Goal: Book appointment/travel/reservation

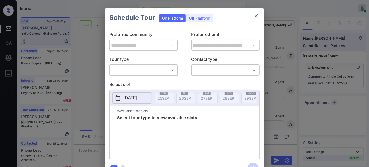
scroll to position [2324, 0]
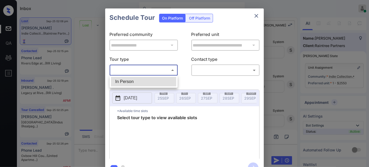
click at [152, 68] on body "Inbox Juan Carlos Manantan Online Set yourself offline Set yourself on break Pr…" at bounding box center [184, 83] width 369 height 167
click at [144, 79] on li "In Person" at bounding box center [143, 82] width 65 height 10
type input "********"
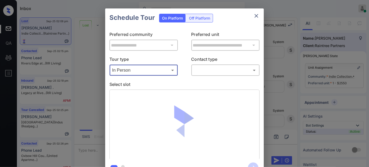
click at [212, 71] on body "Inbox Juan Carlos Manantan Online Set yourself offline Set yourself on break Pr…" at bounding box center [184, 83] width 369 height 167
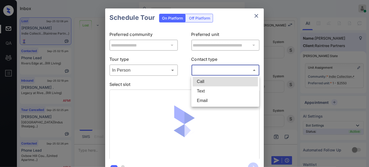
click at [204, 90] on li "Text" at bounding box center [224, 91] width 65 height 10
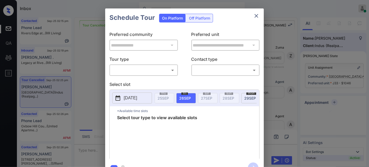
scroll to position [1798, 0]
click at [152, 67] on body "Inbox Juan Carlos Manantan Online Set yourself offline Set yourself on break Pr…" at bounding box center [184, 83] width 369 height 167
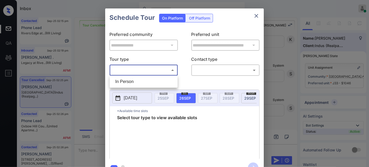
click at [134, 77] on li "In Person" at bounding box center [143, 82] width 65 height 10
type input "********"
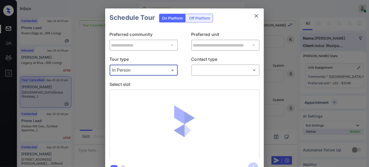
click at [225, 65] on div "​ ​" at bounding box center [225, 69] width 68 height 11
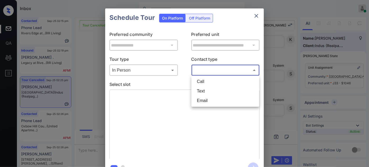
click at [217, 69] on body "Inbox Juan Carlos Manantan Online Set yourself offline Set yourself on break Pr…" at bounding box center [184, 83] width 369 height 167
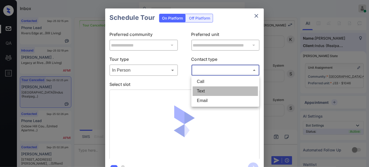
click at [201, 92] on li "Text" at bounding box center [224, 91] width 65 height 10
type input "****"
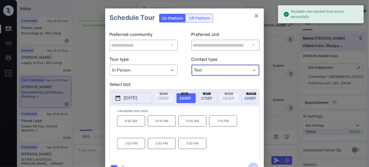
click at [129, 97] on p "[DATE]" at bounding box center [130, 98] width 13 height 6
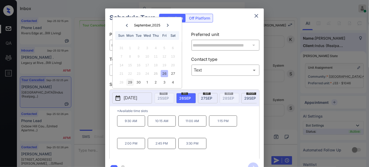
click at [129, 84] on div "29" at bounding box center [129, 82] width 7 height 7
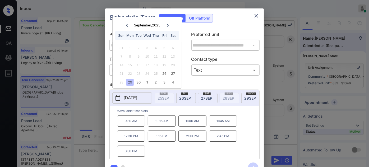
click at [222, 142] on p "2:45 PM" at bounding box center [223, 135] width 28 height 11
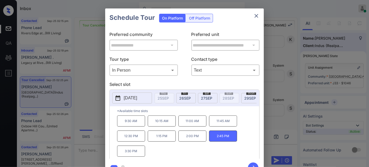
click at [252, 164] on icon "button" at bounding box center [253, 167] width 11 height 11
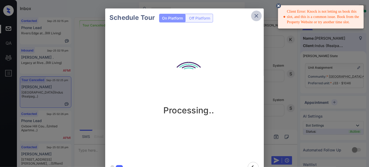
click at [258, 18] on icon "close" at bounding box center [256, 16] width 6 height 6
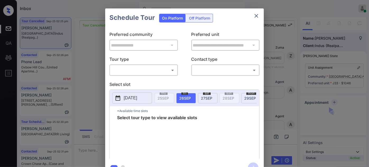
scroll to position [2224, 0]
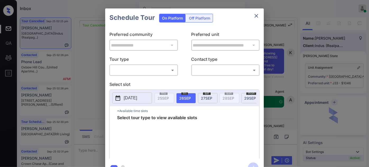
click at [196, 20] on div "Off Platform" at bounding box center [199, 18] width 26 height 8
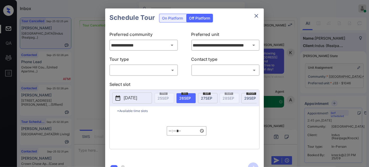
click at [154, 66] on body "Inbox [PERSON_NAME] Online Set yourself offline Set yourself on break Profile S…" at bounding box center [184, 83] width 369 height 167
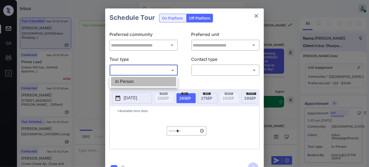
type input "**********"
click at [142, 78] on li "In Person" at bounding box center [143, 82] width 65 height 10
type input "********"
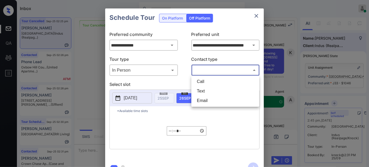
click at [214, 68] on body "Inbox [PERSON_NAME] Online Set yourself offline Set yourself on break Profile S…" at bounding box center [184, 83] width 369 height 167
click at [200, 91] on li "Text" at bounding box center [224, 91] width 65 height 10
type input "****"
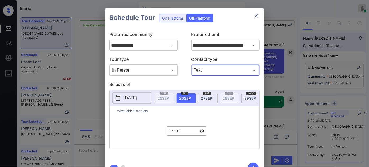
click at [134, 98] on p "[DATE]" at bounding box center [130, 98] width 13 height 6
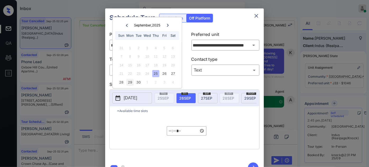
click at [130, 83] on div "29" at bounding box center [129, 82] width 7 height 7
click at [171, 133] on input "*****" at bounding box center [187, 130] width 40 height 9
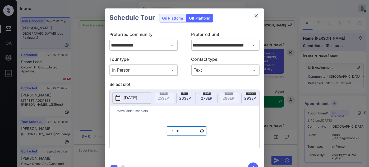
type input "*****"
click at [252, 164] on icon "button" at bounding box center [253, 167] width 11 height 11
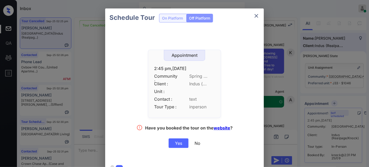
click at [177, 142] on div "Yes" at bounding box center [178, 143] width 20 height 10
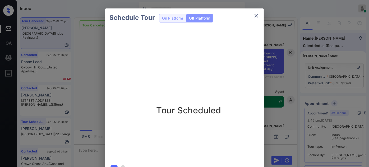
click at [258, 16] on icon "close" at bounding box center [256, 16] width 6 height 6
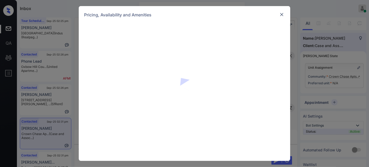
scroll to position [595, 0]
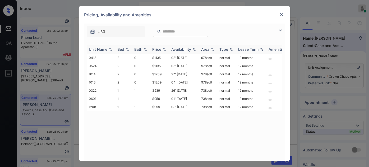
click at [157, 48] on div "Price" at bounding box center [156, 49] width 9 height 4
click at [177, 84] on td "08' Sep 25" at bounding box center [184, 82] width 30 height 8
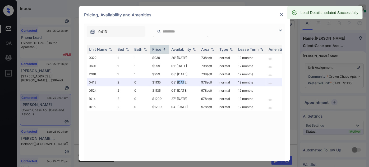
click at [281, 16] on img at bounding box center [281, 14] width 5 height 5
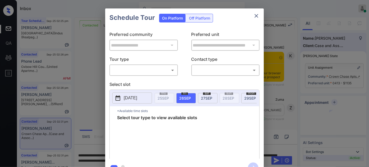
scroll to position [1037, 0]
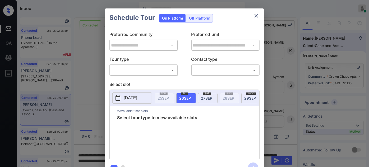
click at [167, 73] on body "Inbox Juan Carlos Manantan Online Set yourself offline Set yourself on break Pr…" at bounding box center [184, 83] width 369 height 167
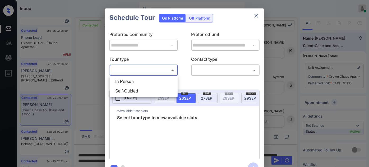
click at [138, 81] on li "In Person" at bounding box center [143, 82] width 65 height 10
type input "********"
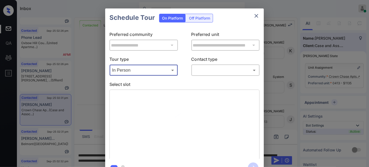
click at [225, 69] on body "Inbox Juan Carlos Manantan Online Set yourself offline Set yourself on break Pr…" at bounding box center [184, 83] width 369 height 167
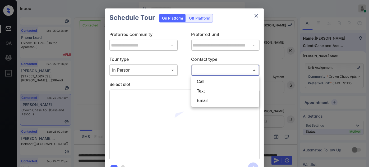
click at [201, 91] on li "Text" at bounding box center [224, 91] width 65 height 10
type input "****"
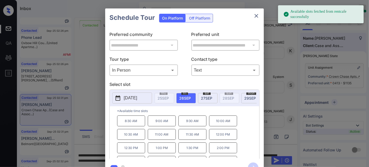
click at [189, 138] on p "11:30 AM" at bounding box center [192, 134] width 28 height 11
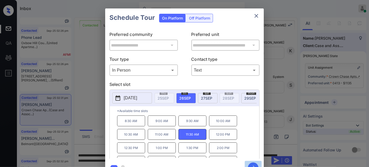
click at [255, 163] on icon "button" at bounding box center [253, 167] width 11 height 11
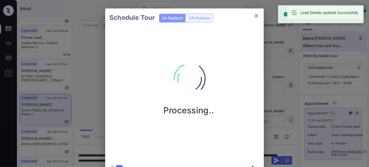
click at [255, 17] on icon "close" at bounding box center [256, 16] width 4 height 4
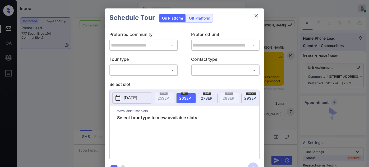
scroll to position [12, 0]
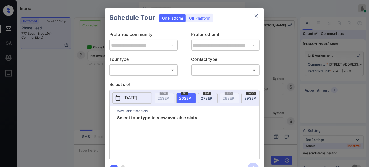
click at [173, 67] on body "Inbox [PERSON_NAME] Online Set yourself offline Set yourself on break Profile S…" at bounding box center [184, 83] width 369 height 167
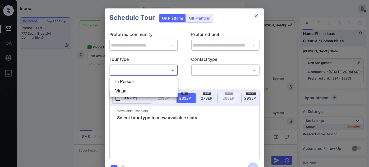
click at [146, 81] on li "In Person" at bounding box center [143, 82] width 65 height 10
type input "********"
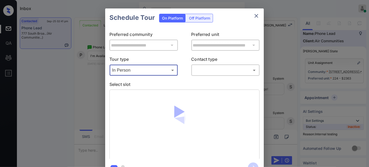
click at [214, 73] on body "Inbox [PERSON_NAME] Online Set yourself offline Set yourself on break Profile S…" at bounding box center [184, 83] width 369 height 167
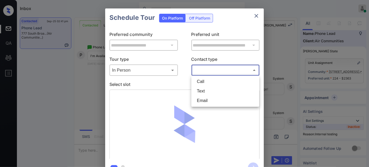
click at [203, 91] on li "Text" at bounding box center [224, 91] width 65 height 10
type input "****"
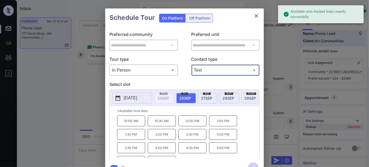
click at [131, 102] on button "[DATE]" at bounding box center [132, 97] width 40 height 11
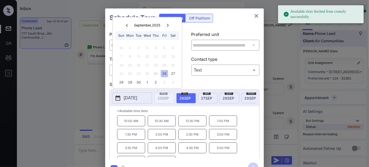
click at [132, 100] on p "[DATE]" at bounding box center [130, 98] width 13 height 6
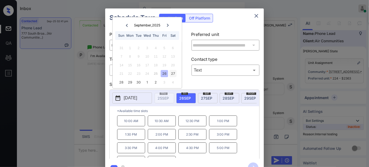
click at [175, 74] on div "27" at bounding box center [172, 73] width 7 height 7
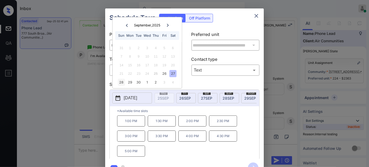
click at [123, 82] on div "28" at bounding box center [121, 82] width 7 height 7
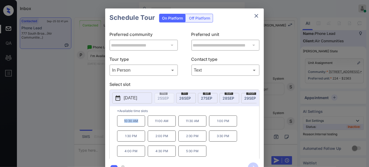
drag, startPoint x: 144, startPoint y: 124, endPoint x: 119, endPoint y: 123, distance: 25.4
click at [119, 123] on p "10:30 AM" at bounding box center [131, 120] width 28 height 11
copy p "10:30 AM"
click at [256, 15] on icon "close" at bounding box center [256, 16] width 6 height 6
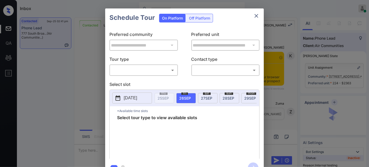
scroll to position [12, 0]
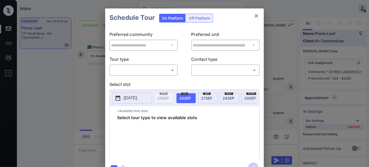
click at [151, 69] on body "Inbox [PERSON_NAME] Online Set yourself offline Set yourself on break Profile S…" at bounding box center [184, 83] width 369 height 167
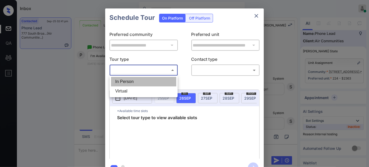
click at [136, 78] on li "In Person" at bounding box center [143, 82] width 65 height 10
type input "********"
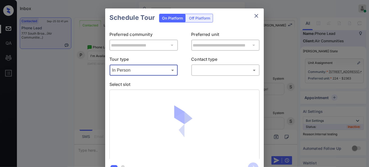
click at [218, 69] on body "Inbox [PERSON_NAME] Online Set yourself offline Set yourself on break Profile S…" at bounding box center [184, 83] width 369 height 167
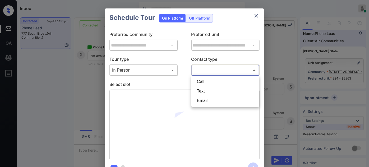
click at [206, 89] on li "Text" at bounding box center [224, 91] width 65 height 10
type input "****"
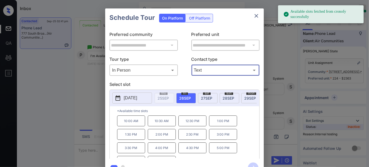
click at [137, 97] on p "[DATE]" at bounding box center [130, 98] width 13 height 6
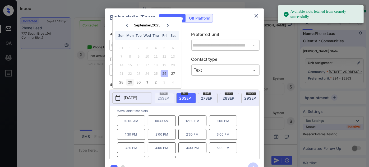
click at [130, 84] on div "29" at bounding box center [129, 82] width 7 height 7
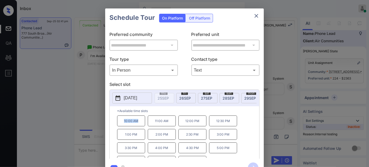
drag, startPoint x: 143, startPoint y: 121, endPoint x: 106, endPoint y: 119, distance: 36.8
click at [105, 122] on div "**********" at bounding box center [184, 92] width 369 height 185
copy p "10:00 AM"
click at [253, 15] on icon "close" at bounding box center [256, 16] width 6 height 6
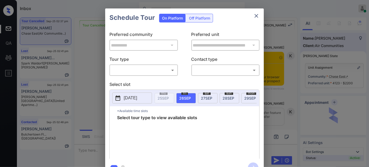
scroll to position [3944, 0]
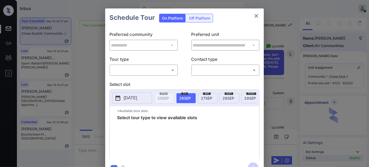
click at [159, 66] on body "Inbox [PERSON_NAME] Online Set yourself offline Set yourself on break Profile S…" at bounding box center [184, 83] width 369 height 167
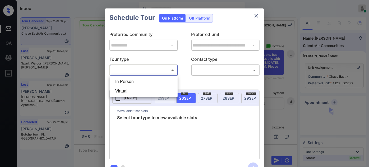
click at [135, 81] on li "In Person" at bounding box center [143, 82] width 65 height 10
type input "********"
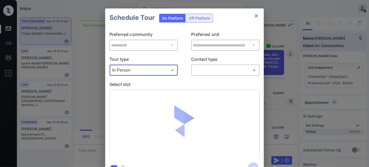
click at [238, 73] on body "Inbox [PERSON_NAME] Online Set yourself offline Set yourself on break Profile S…" at bounding box center [184, 83] width 369 height 167
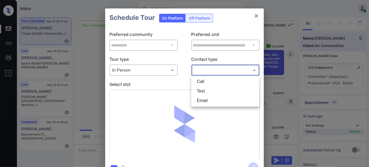
click at [218, 89] on li "Text" at bounding box center [224, 91] width 65 height 10
type input "****"
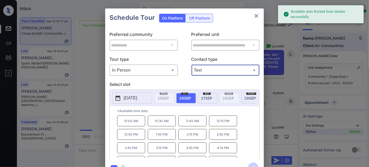
click at [204, 100] on div "[DATE]" at bounding box center [208, 98] width 20 height 10
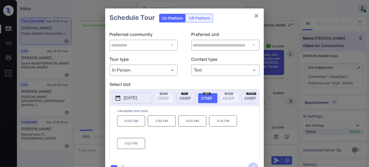
click at [171, 126] on p "3:30 PM" at bounding box center [162, 120] width 28 height 11
click at [252, 165] on icon "button" at bounding box center [253, 167] width 11 height 11
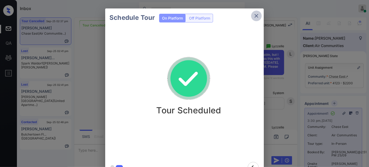
click at [255, 15] on icon "close" at bounding box center [256, 16] width 4 height 4
